Goal: Task Accomplishment & Management: Manage account settings

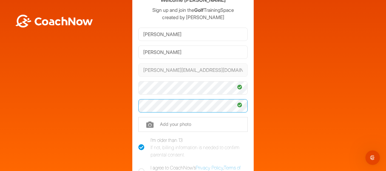
scroll to position [61, 0]
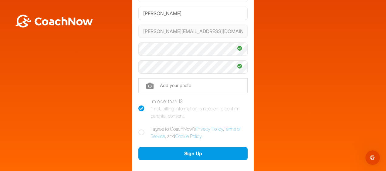
click at [138, 133] on icon at bounding box center [141, 133] width 6 height 6
click at [138, 129] on input "I agree to CoachNow's Privacy Policy , Terms of Service , and Cookie Policy ." at bounding box center [140, 127] width 4 height 4
checkbox input "true"
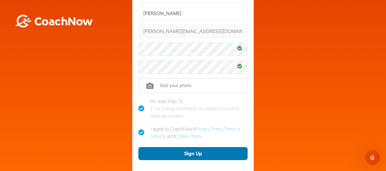
click at [179, 151] on button "Sign Up" at bounding box center [192, 153] width 109 height 13
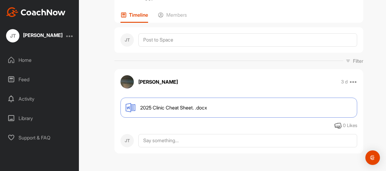
scroll to position [41, 0]
click at [157, 105] on span "2025 Clinic Cheat Sheet. .docx" at bounding box center [173, 107] width 67 height 7
click at [25, 79] on div "Feed" at bounding box center [39, 79] width 73 height 15
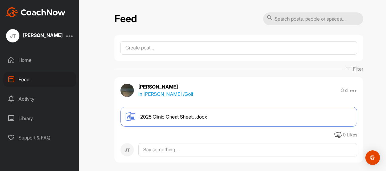
click at [28, 61] on div "Home" at bounding box center [39, 59] width 73 height 15
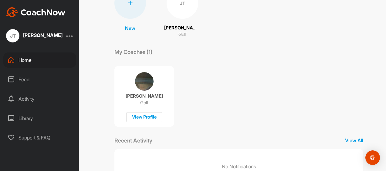
scroll to position [87, 0]
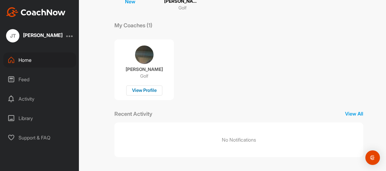
click at [135, 91] on div "View Profile" at bounding box center [144, 91] width 36 height 10
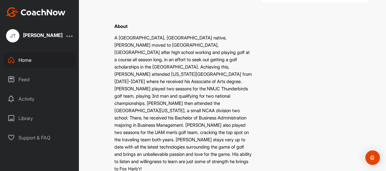
scroll to position [67, 0]
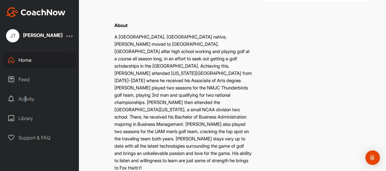
click at [25, 96] on div "Activity" at bounding box center [39, 98] width 73 height 15
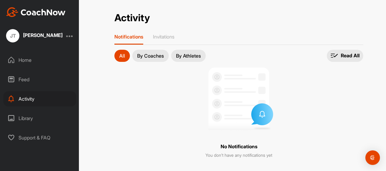
click at [154, 55] on p "By Coaches" at bounding box center [150, 55] width 27 height 5
click at [181, 54] on p "By Athletes" at bounding box center [188, 55] width 25 height 5
click at [45, 138] on div "Support & FAQ" at bounding box center [39, 137] width 73 height 15
click at [22, 75] on div "Feed" at bounding box center [39, 79] width 73 height 15
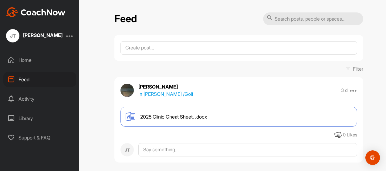
scroll to position [10, 0]
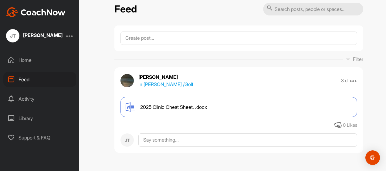
click at [173, 81] on p "In [PERSON_NAME] / Golf" at bounding box center [165, 84] width 55 height 7
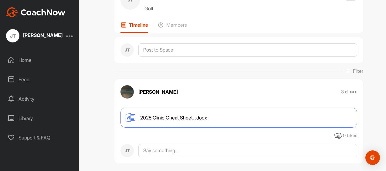
scroll to position [41, 0]
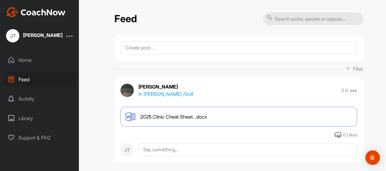
click at [37, 95] on div "Activity" at bounding box center [39, 98] width 73 height 15
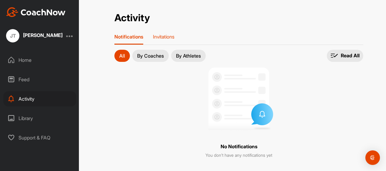
click at [155, 35] on p "Invitations" at bounding box center [164, 37] width 22 height 6
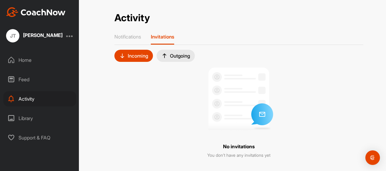
click at [134, 32] on div "Activity Activity Notifications Invitations Incoming Outgoing No invitations Yo…" at bounding box center [238, 84] width 261 height 145
click at [133, 37] on p "Notifications" at bounding box center [127, 37] width 27 height 6
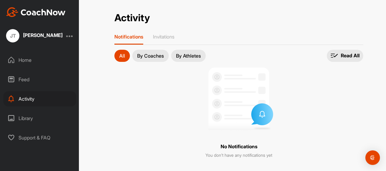
click at [28, 57] on div "Home" at bounding box center [39, 59] width 73 height 15
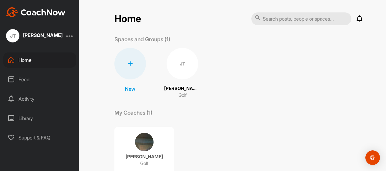
click at [13, 35] on div "JT" at bounding box center [12, 35] width 13 height 13
click at [39, 35] on div "[PERSON_NAME]" at bounding box center [42, 35] width 39 height 5
click at [242, 67] on div "New New Space New Group [PERSON_NAME] Golf" at bounding box center [238, 73] width 249 height 51
click at [48, 34] on div "[PERSON_NAME]" at bounding box center [42, 35] width 39 height 5
click at [19, 36] on div "JT" at bounding box center [12, 35] width 13 height 13
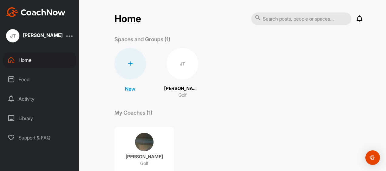
click at [17, 37] on div "JT" at bounding box center [12, 35] width 13 height 13
click at [173, 89] on p "[PERSON_NAME]" at bounding box center [182, 88] width 36 height 7
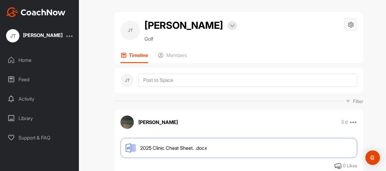
click at [352, 21] on icon at bounding box center [350, 24] width 7 height 7
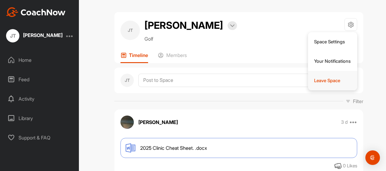
click at [320, 83] on li "Leave Space" at bounding box center [332, 80] width 49 height 19
